Goal: Check status: Check status

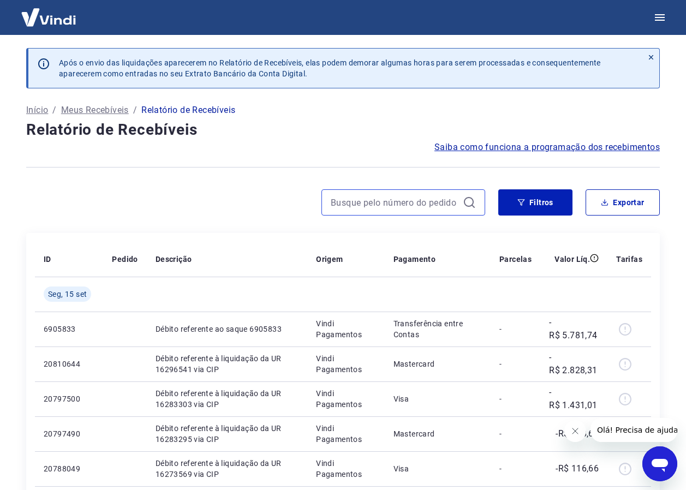
click at [373, 202] on input at bounding box center [395, 202] width 128 height 16
paste input "5955"
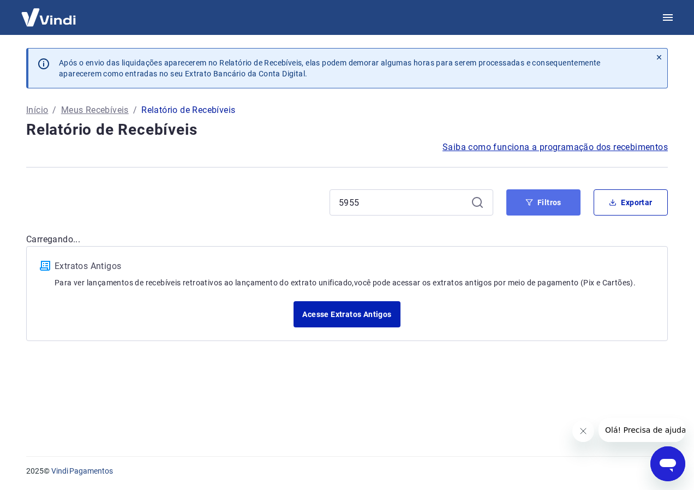
click at [528, 199] on icon "button" at bounding box center [529, 203] width 8 height 8
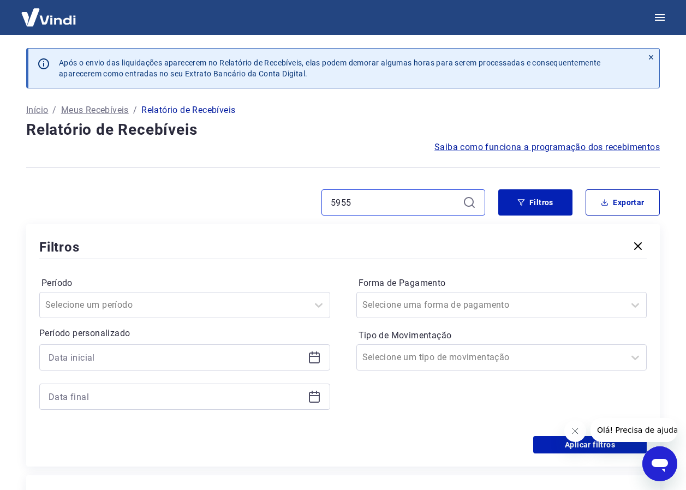
drag, startPoint x: 387, startPoint y: 201, endPoint x: 265, endPoint y: 206, distance: 122.9
click at [265, 206] on div "5955" at bounding box center [255, 202] width 459 height 26
type input "6061"
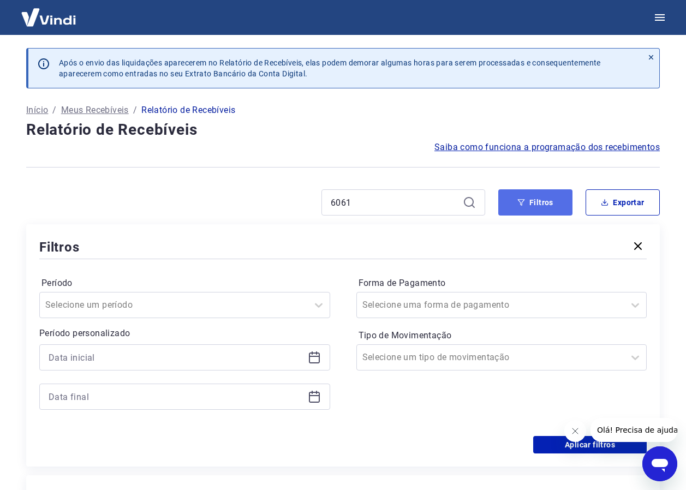
click at [525, 201] on icon "button" at bounding box center [521, 203] width 8 height 8
